Goal: Information Seeking & Learning: Learn about a topic

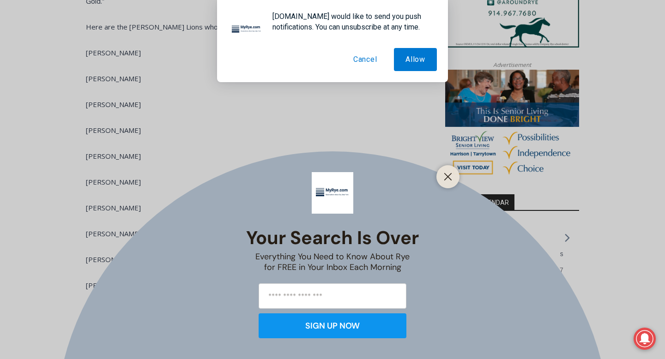
scroll to position [832, 0]
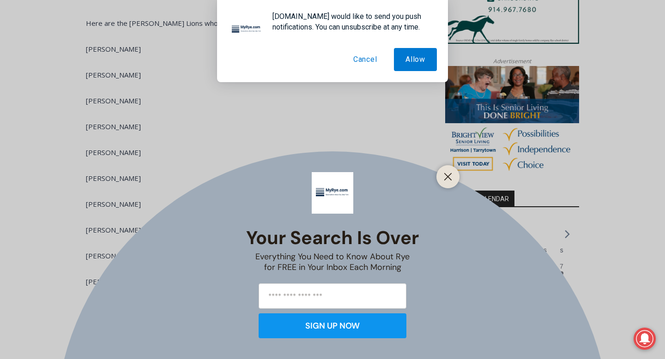
click at [364, 63] on button "Cancel" at bounding box center [365, 59] width 47 height 23
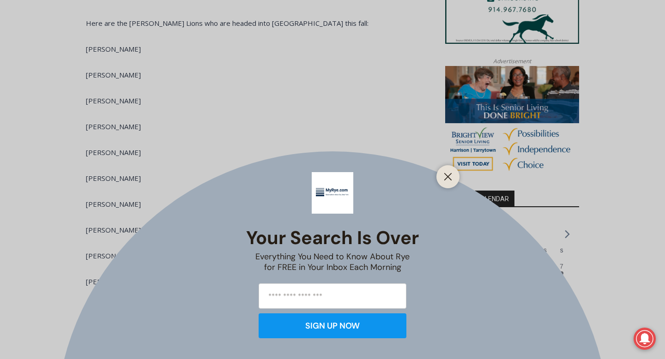
click at [288, 109] on div "Your Search is Over Everything You Need to Know About Rye for FREE in Your Inbo…" at bounding box center [332, 179] width 665 height 359
click at [449, 182] on button "Close" at bounding box center [447, 176] width 13 height 13
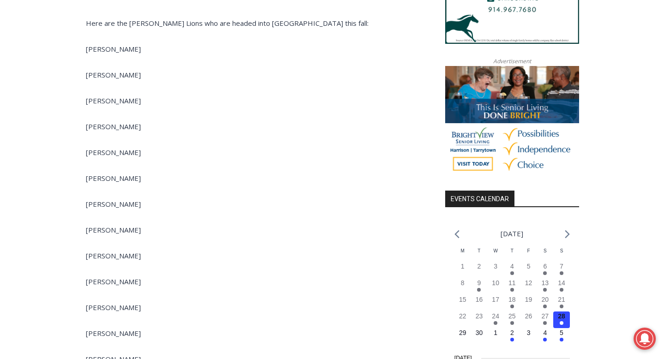
click at [108, 96] on span "Luke Bell" at bounding box center [113, 100] width 55 height 9
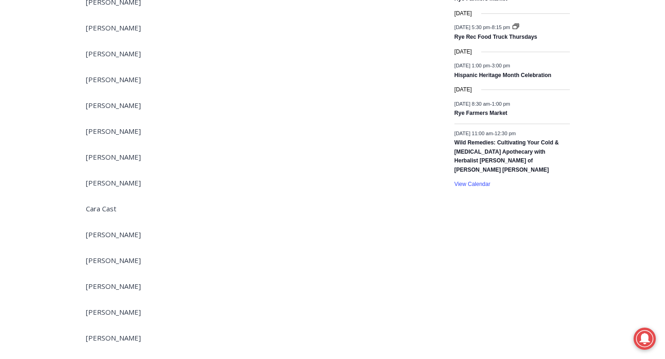
scroll to position [1218, 0]
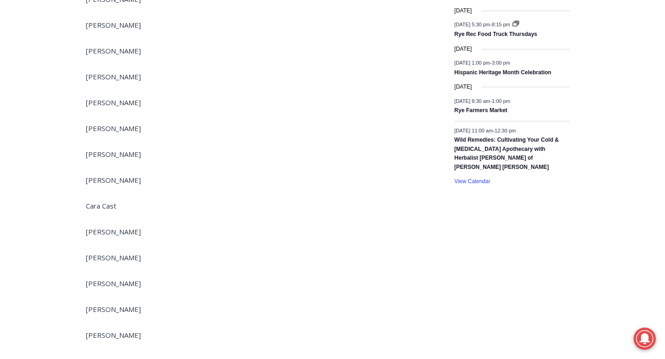
click at [112, 278] on p "Massimo Fontana" at bounding box center [253, 283] width 335 height 11
click at [112, 279] on span "Massimo Fontana" at bounding box center [113, 283] width 55 height 9
copy div "Massimo Fontana"
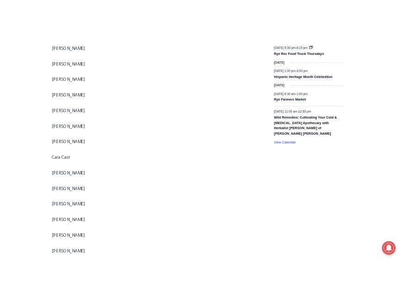
scroll to position [1623, 0]
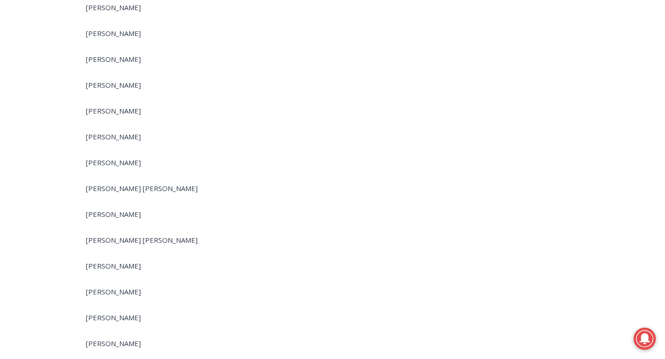
click at [126, 184] on span "Connor Schuch" at bounding box center [142, 188] width 112 height 9
copy div "Connor Schuch"
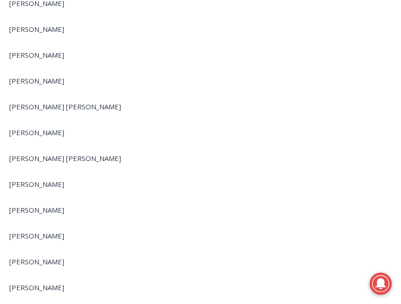
click at [51, 154] on span "Adler Boisseau" at bounding box center [65, 158] width 112 height 9
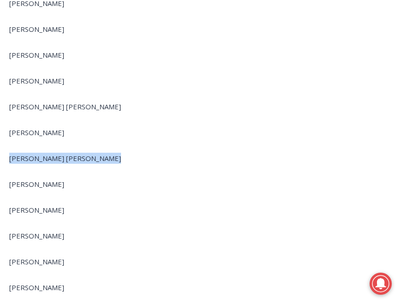
click at [51, 154] on span "Adler Boisseau" at bounding box center [65, 158] width 112 height 9
copy div "Adler Boisseau"
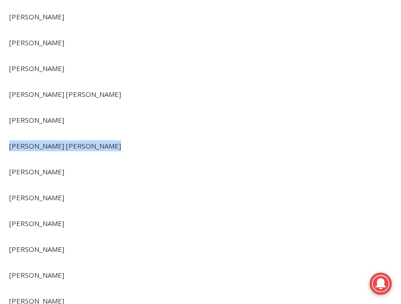
scroll to position [1637, 0]
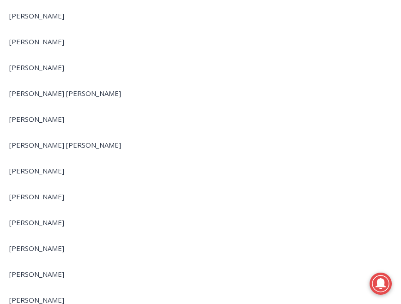
click at [64, 244] on span "Madeleine Kennedy" at bounding box center [36, 248] width 55 height 9
copy div "Madeleine Kennedy"
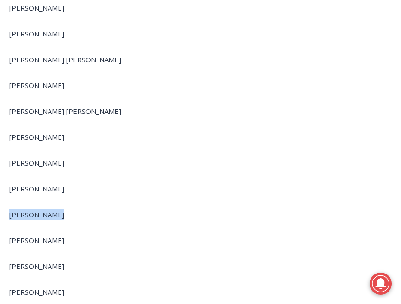
scroll to position [1675, 0]
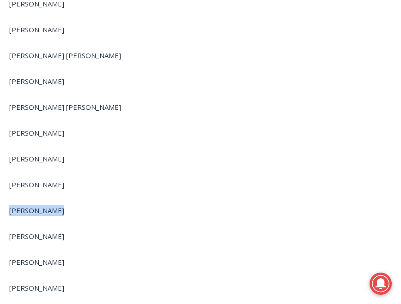
click at [38, 232] on span "Justin Kessner" at bounding box center [36, 236] width 55 height 9
copy div "Justin Kessner"
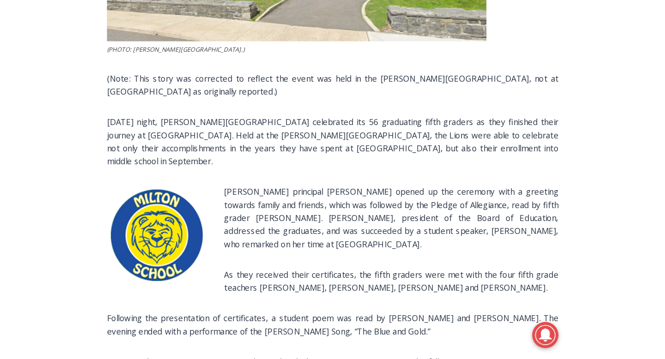
scroll to position [1313, 0]
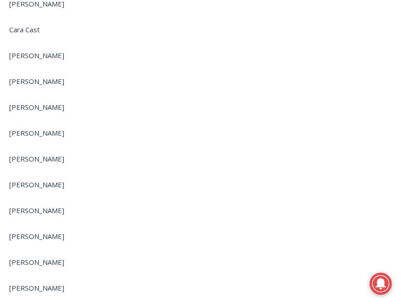
click at [18, 180] on span "Caroline Korian" at bounding box center [36, 184] width 55 height 9
copy div "Caroline Korian"
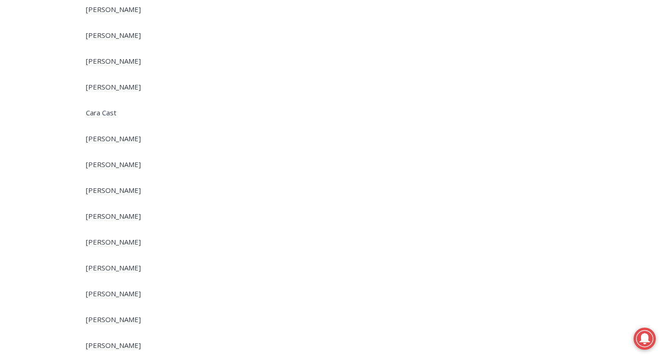
scroll to position [1309, 0]
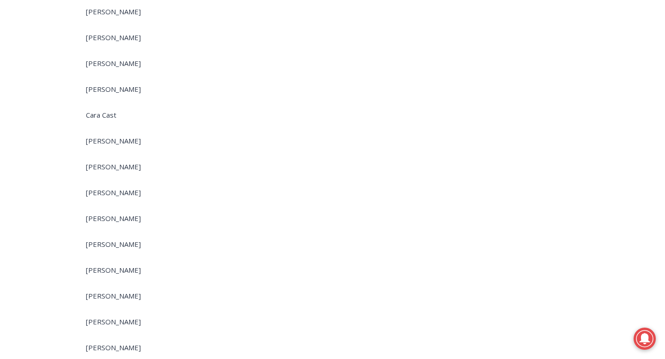
click at [111, 59] on span "Jacqueline Alder" at bounding box center [113, 63] width 55 height 9
copy div "Jacqueline Alder"
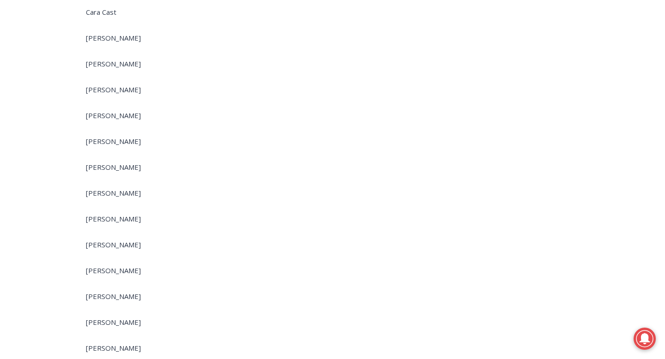
scroll to position [1410, 0]
click at [111, 242] on span "Sascha Paul" at bounding box center [113, 246] width 55 height 9
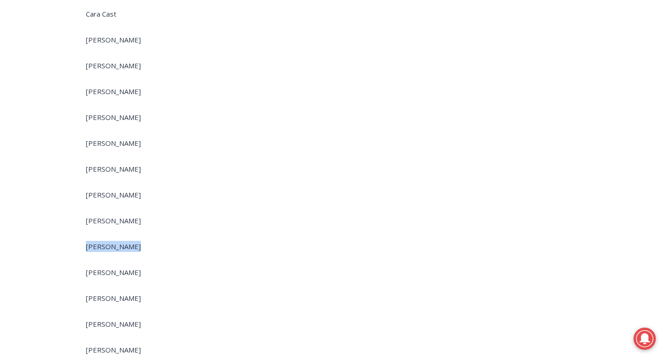
copy div "Sascha Paul"
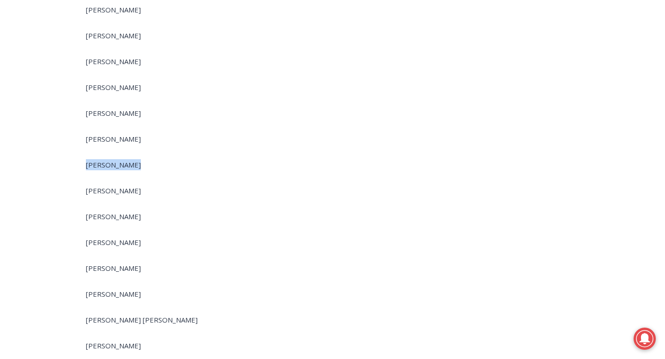
scroll to position [1499, 0]
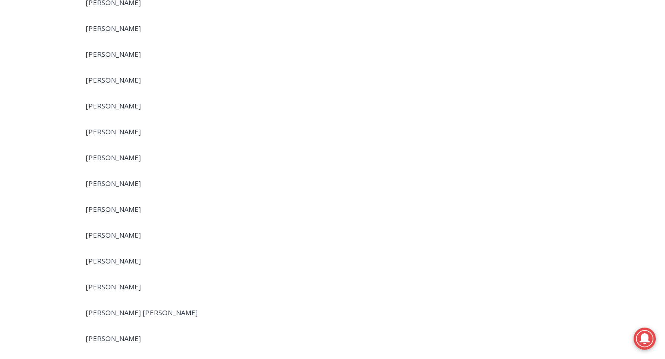
click at [108, 256] on span "Anna Ratner" at bounding box center [113, 260] width 55 height 9
copy div "Anna Ratner"
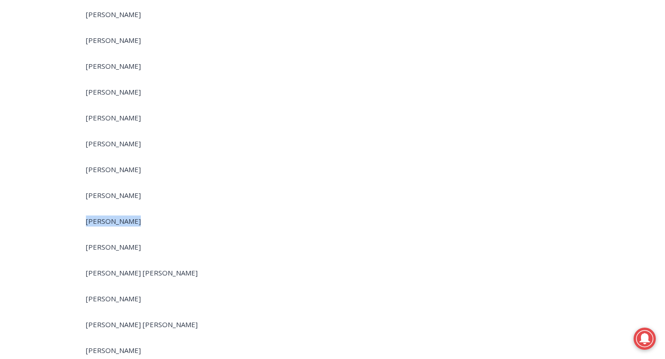
scroll to position [1539, 0]
click at [113, 242] on span "Luke Scarperi" at bounding box center [113, 246] width 55 height 9
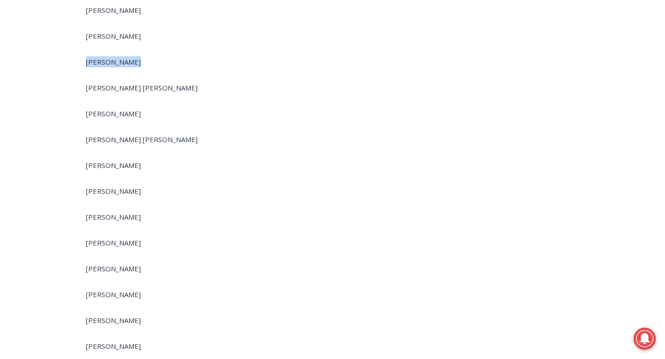
scroll to position [1727, 0]
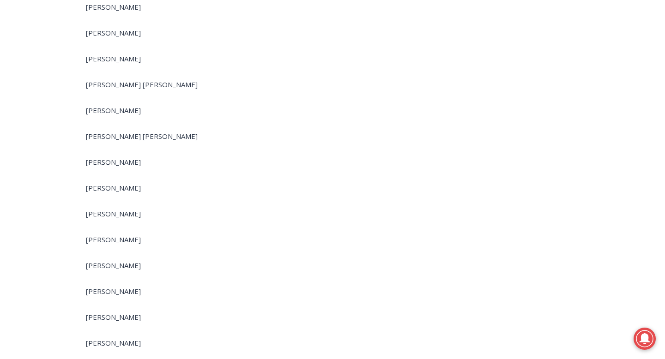
click at [94, 287] on span "Olivia King" at bounding box center [113, 291] width 55 height 9
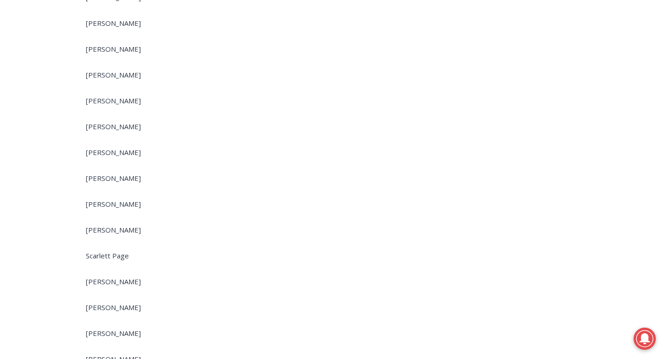
click at [112, 252] on p "Scarlett Page" at bounding box center [253, 255] width 335 height 11
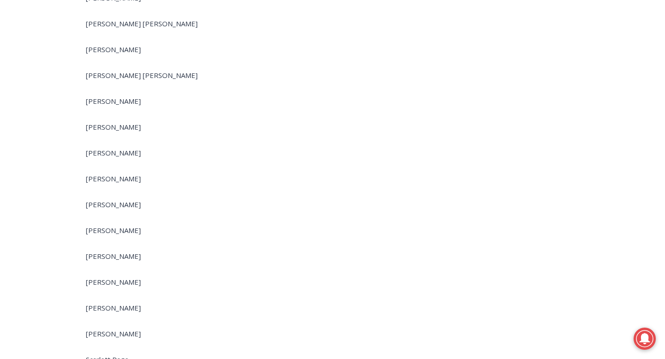
scroll to position [1789, 0]
click at [123, 303] on span "Alexandra Brand" at bounding box center [113, 307] width 55 height 9
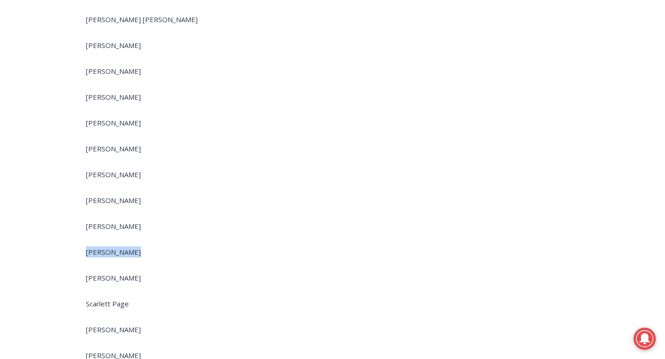
scroll to position [1845, 0]
click at [114, 272] on span "Parker McGill" at bounding box center [113, 276] width 55 height 9
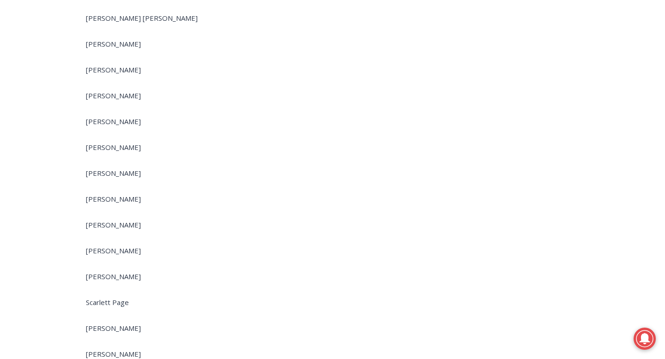
click at [114, 272] on span "Parker McGill" at bounding box center [113, 276] width 55 height 9
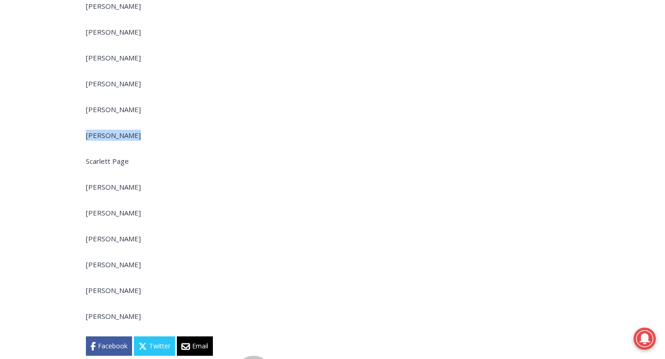
scroll to position [1995, 0]
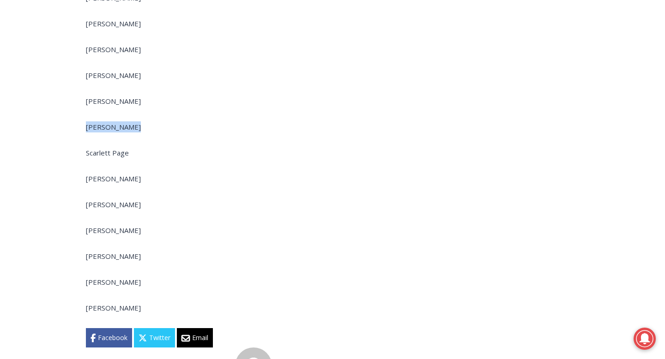
click at [121, 277] on span "Russell Wildes" at bounding box center [113, 281] width 55 height 9
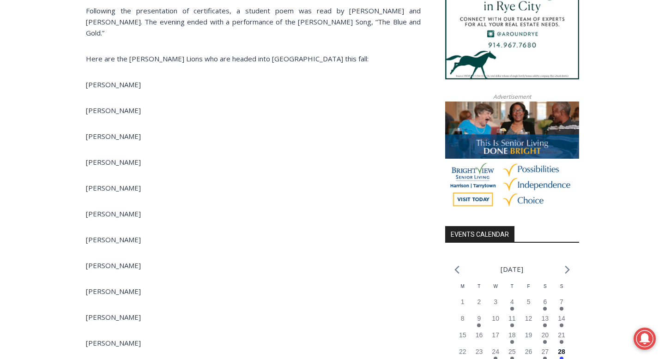
scroll to position [806, 0]
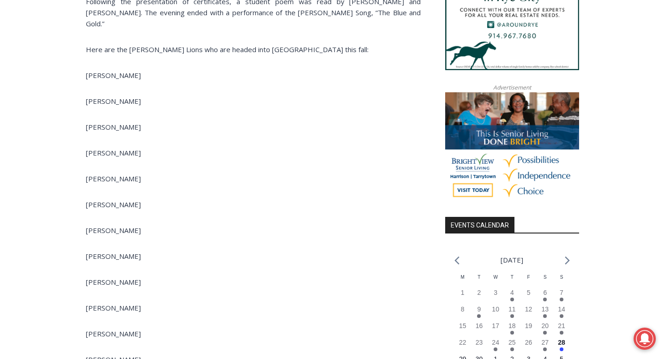
click at [123, 96] on span "Ava Apostolatos" at bounding box center [113, 100] width 55 height 9
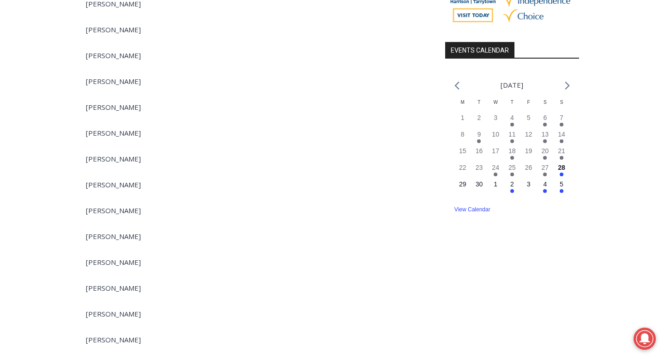
scroll to position [982, 0]
click at [111, 308] on span "Kelley Phy" at bounding box center [113, 312] width 55 height 9
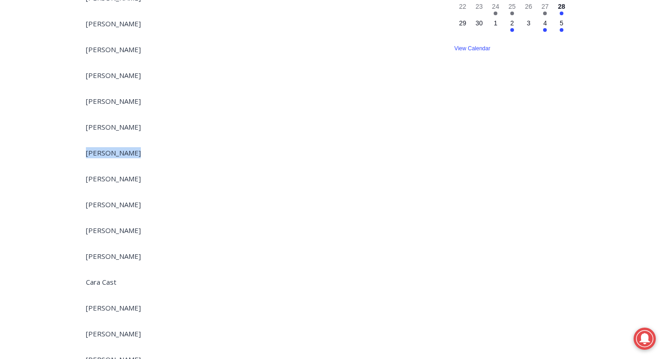
scroll to position [1143, 0]
click at [112, 276] on span "Cara Cast" at bounding box center [101, 280] width 30 height 9
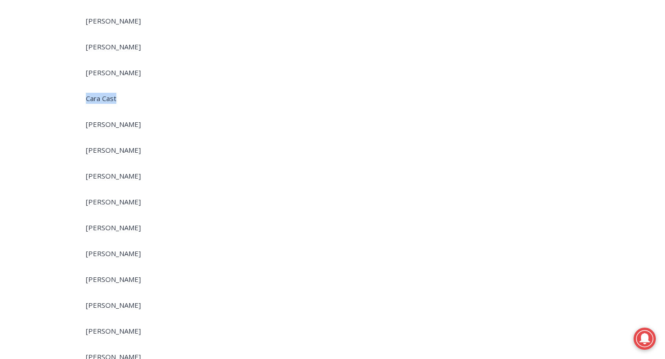
scroll to position [1337, 0]
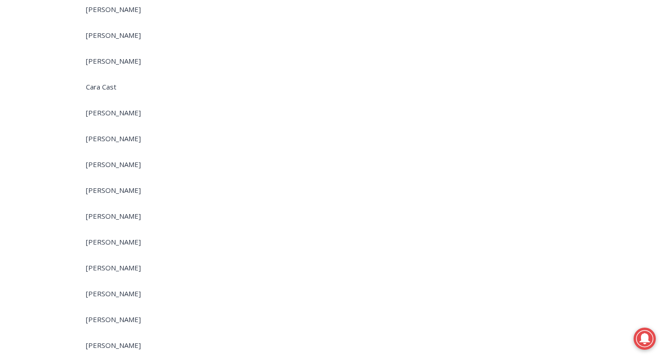
click at [116, 315] on span "Sascha Paul" at bounding box center [113, 319] width 55 height 9
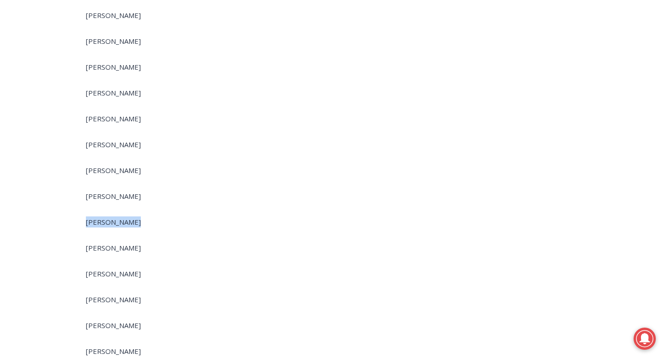
scroll to position [1438, 0]
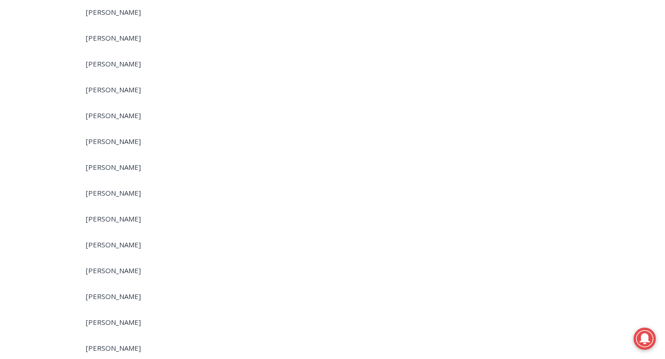
click at [115, 292] on span "Sloane Radford" at bounding box center [113, 296] width 55 height 9
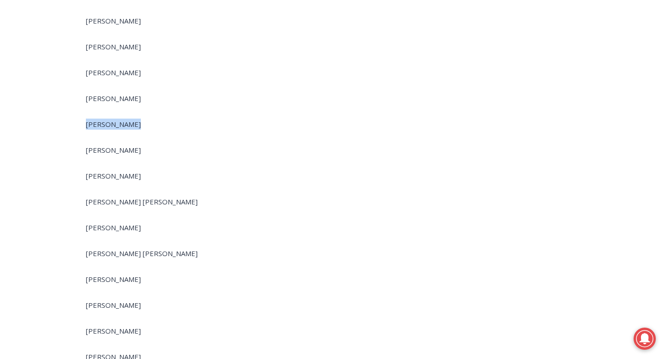
scroll to position [1614, 0]
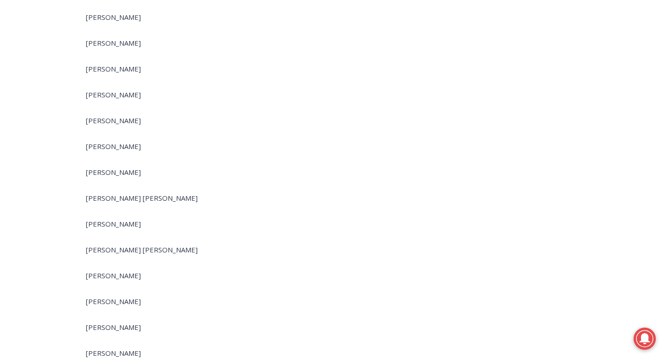
click at [117, 271] on span "Jane Cavanaugh" at bounding box center [113, 275] width 55 height 9
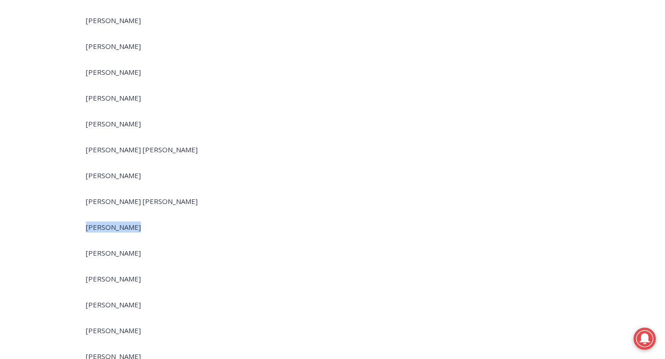
scroll to position [1664, 0]
click at [109, 299] on span "Madeleine Kennedy" at bounding box center [113, 303] width 55 height 9
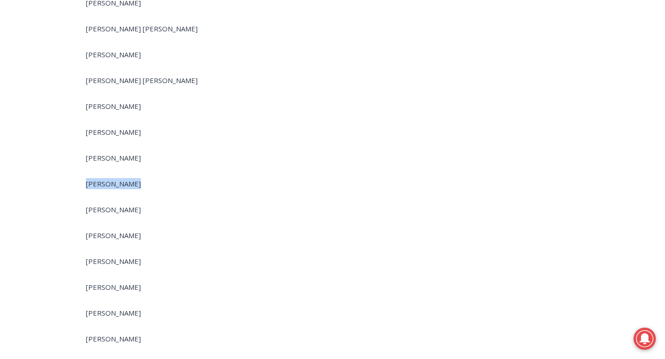
scroll to position [1784, 0]
click at [114, 282] on span "Kevin Longo" at bounding box center [113, 286] width 55 height 9
click at [173, 281] on p "Kevin Longo" at bounding box center [253, 286] width 335 height 11
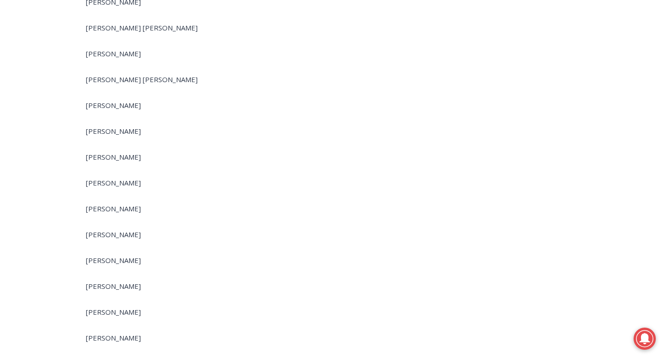
click at [128, 307] on span "Alexandra Brand" at bounding box center [113, 311] width 55 height 9
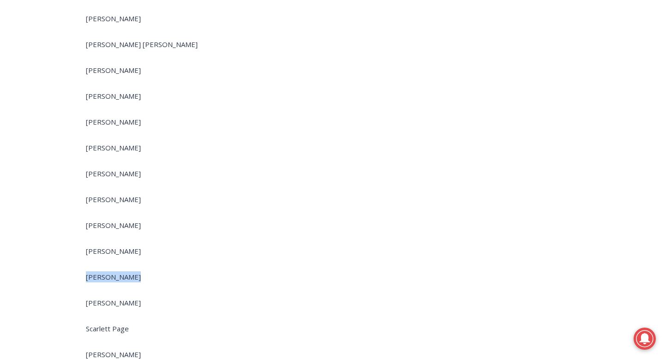
scroll to position [1838, 0]
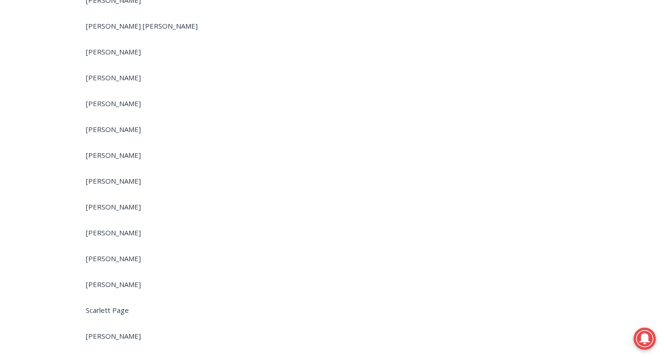
click at [123, 306] on span "Scarlett Page" at bounding box center [107, 310] width 43 height 9
click at [115, 331] on span "Adeline Polisi" at bounding box center [113, 335] width 55 height 9
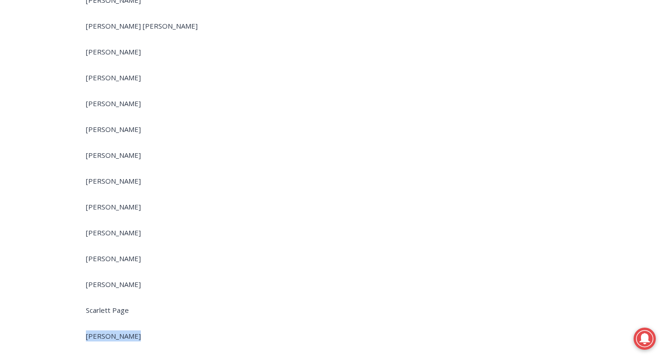
click at [115, 331] on span "Adeline Polisi" at bounding box center [113, 335] width 55 height 9
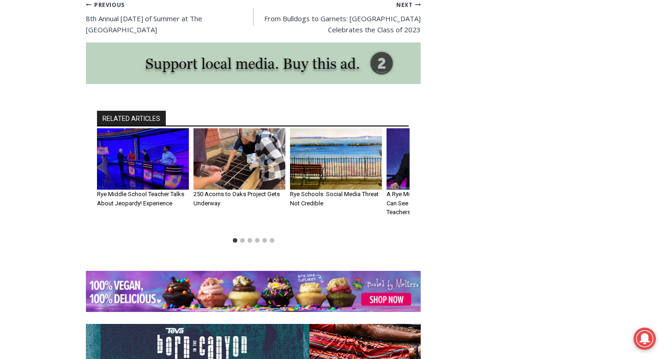
scroll to position [2457, 0]
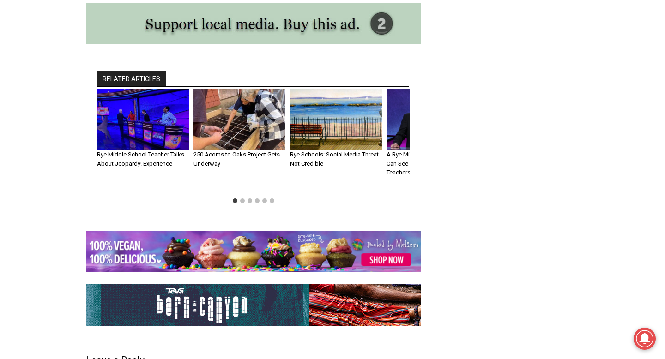
click at [128, 120] on img "1 of 6" at bounding box center [143, 119] width 92 height 61
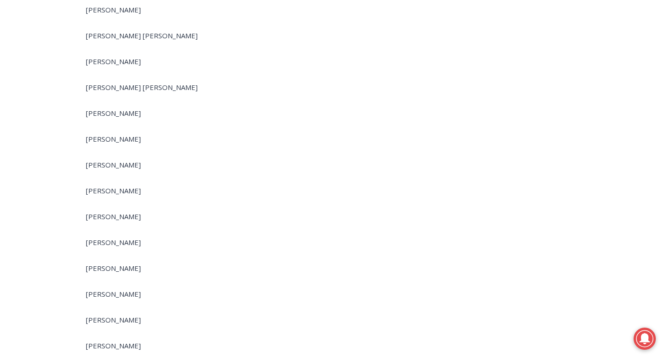
scroll to position [1781, 0]
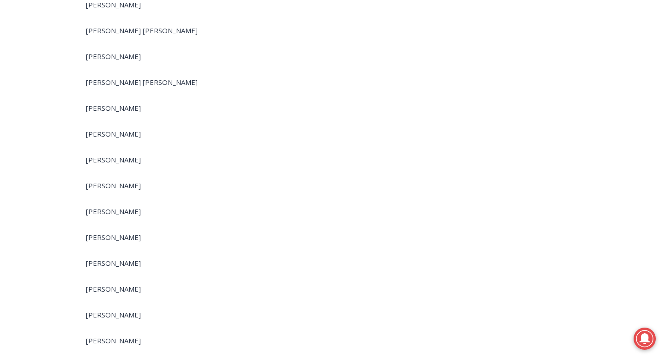
click at [117, 258] on span "Ava Lawrence" at bounding box center [113, 262] width 55 height 9
copy div "Ava Lawrence"
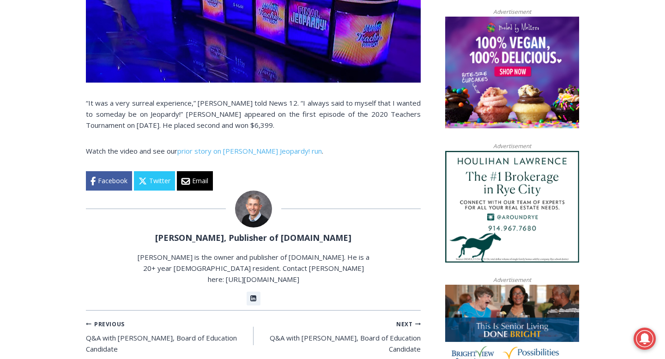
scroll to position [613, 0]
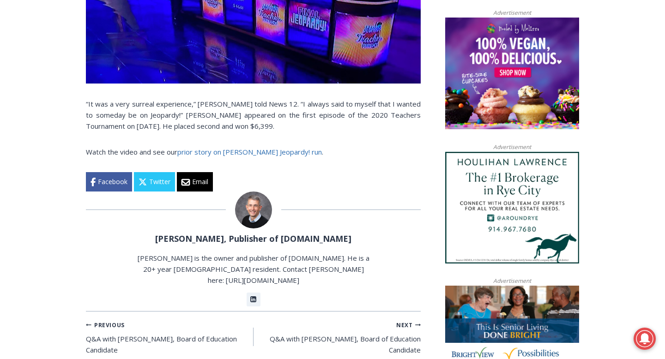
click at [220, 149] on link "prior story on Gouveia’s Jeopardy! run" at bounding box center [249, 151] width 144 height 9
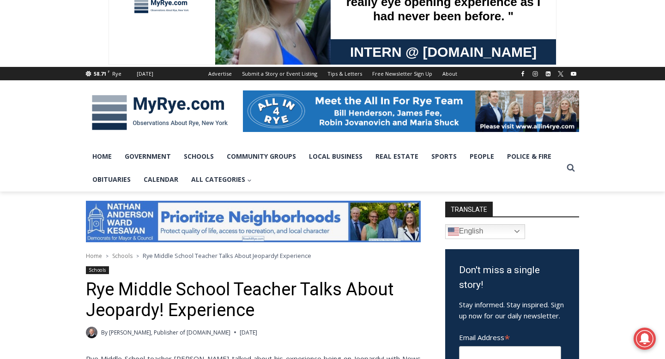
scroll to position [0, 0]
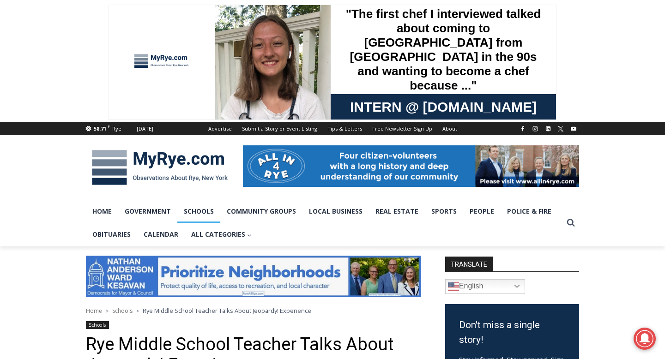
click at [188, 206] on link "Schools" at bounding box center [198, 211] width 43 height 23
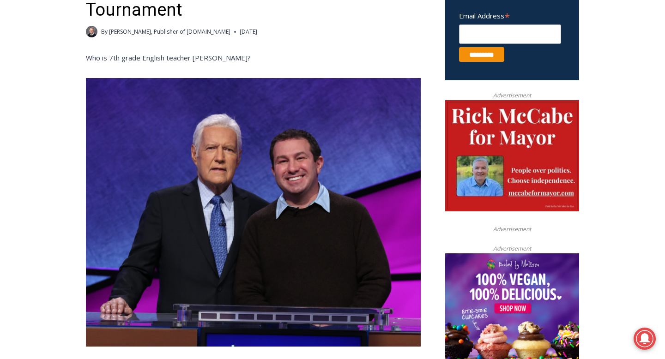
scroll to position [377, 0]
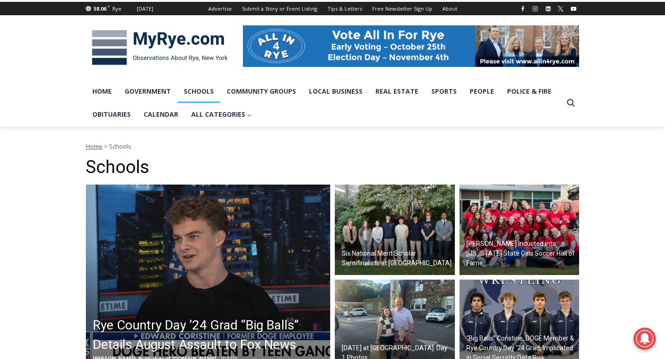
scroll to position [172, 0]
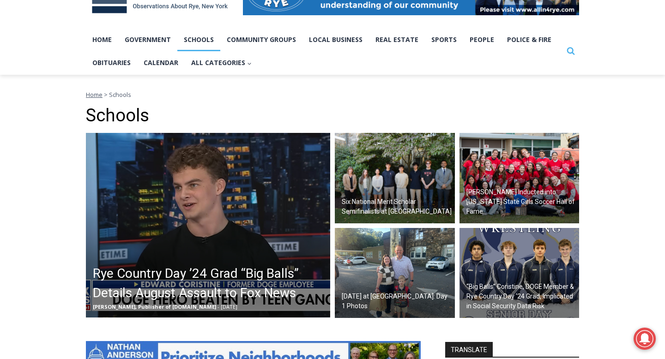
click at [565, 47] on button "Search" at bounding box center [570, 51] width 17 height 17
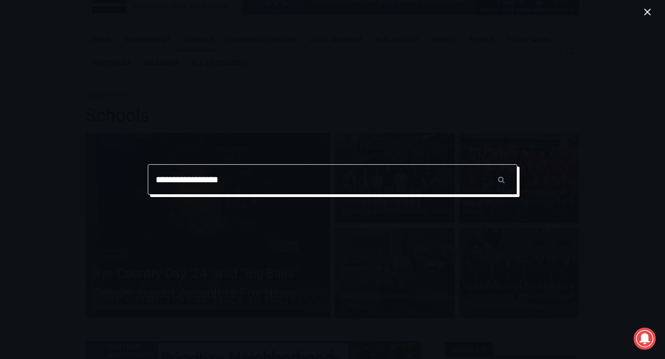
type input "**********"
click at [485, 164] on input "******" at bounding box center [501, 179] width 32 height 30
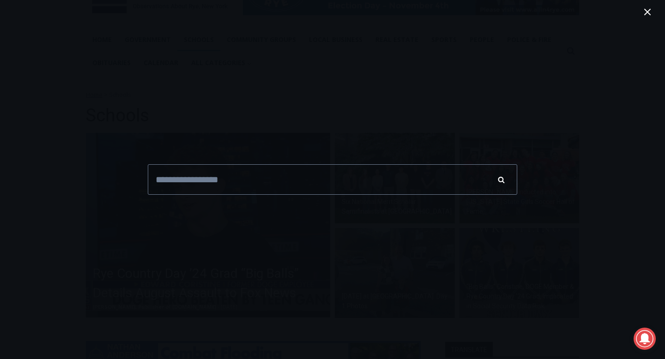
click at [506, 178] on input "******" at bounding box center [501, 179] width 32 height 30
click at [502, 179] on input "******" at bounding box center [501, 179] width 32 height 30
click at [612, 182] on div "**********" at bounding box center [332, 179] width 665 height 359
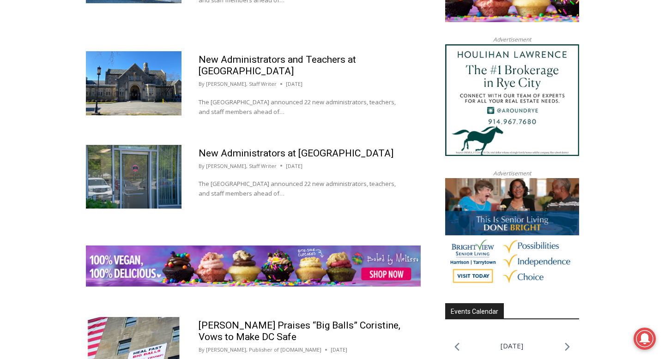
scroll to position [1036, 0]
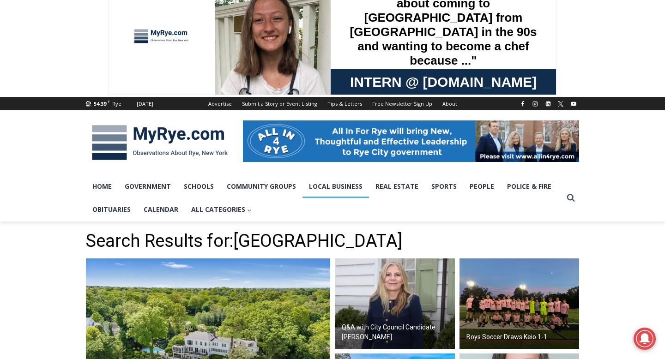
scroll to position [36, 0]
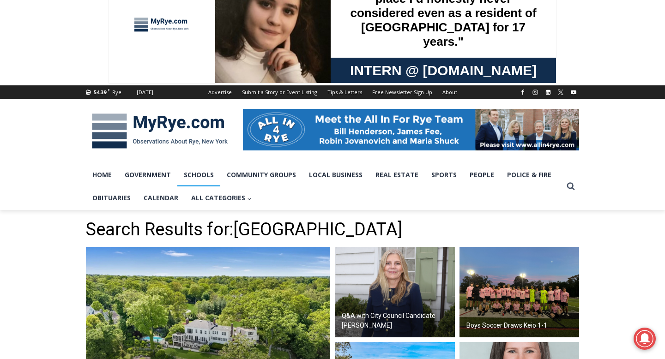
click at [197, 170] on link "Schools" at bounding box center [198, 174] width 43 height 23
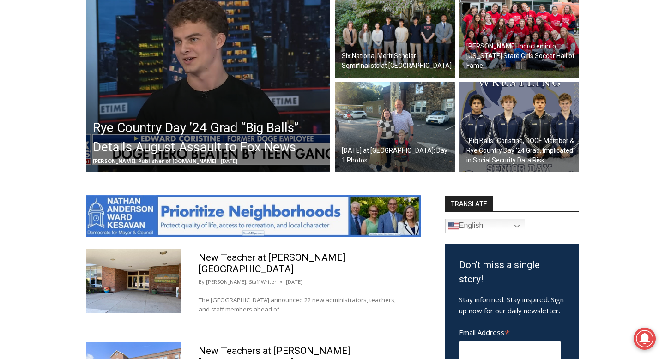
scroll to position [308, 0]
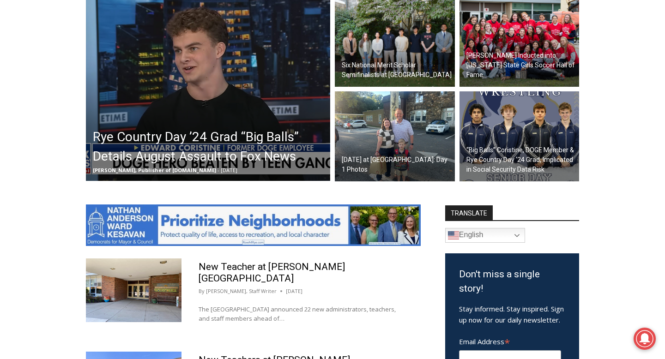
click at [396, 69] on h2 "Six National Merit Scholar Semifinalists at [GEOGRAPHIC_DATA]" at bounding box center [397, 69] width 111 height 19
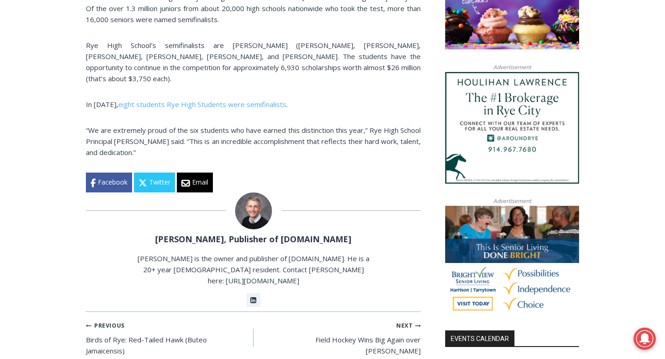
scroll to position [495, 0]
